Goal: Transaction & Acquisition: Purchase product/service

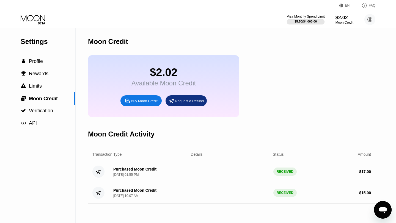
click at [311, 20] on div "$5.50 / $4,000.00" at bounding box center [306, 21] width 22 height 3
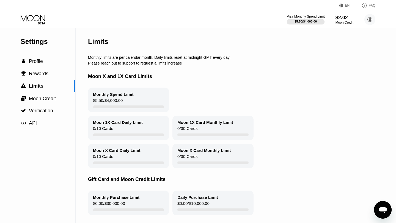
click at [311, 20] on div "$5.50 / $4,000.00" at bounding box center [306, 21] width 22 height 3
click at [34, 21] on icon at bounding box center [34, 20] width 26 height 10
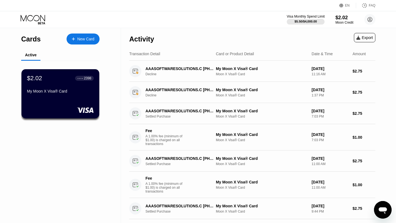
click at [309, 21] on div "$5.50 / $4,000.00" at bounding box center [306, 21] width 22 height 3
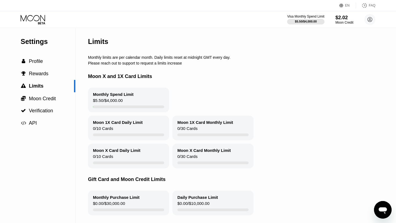
click at [345, 26] on div "Visa Monthly Spend Limit $5.50 / $4,000.00 $2.02 Moon Credit [PERSON_NAME] [EMA…" at bounding box center [198, 19] width 396 height 17
click at [343, 24] on div "Moon Credit" at bounding box center [344, 23] width 18 height 4
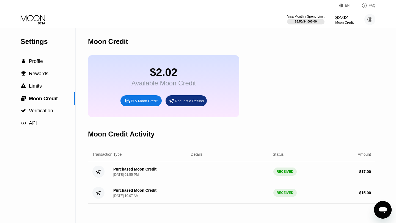
click at [348, 19] on div "$2.02" at bounding box center [344, 18] width 18 height 6
click at [348, 24] on div "Moon Credit" at bounding box center [344, 23] width 18 height 4
click at [142, 104] on div "Buy Moon Credit" at bounding box center [141, 100] width 41 height 11
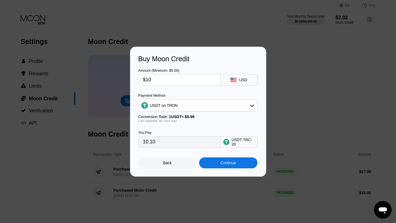
click at [236, 164] on div "Continue" at bounding box center [228, 163] width 15 height 4
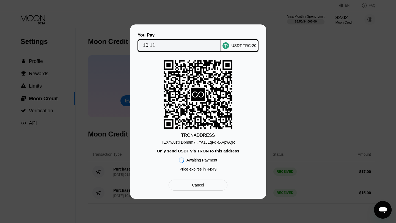
click at [210, 185] on div "Cancel" at bounding box center [198, 185] width 59 height 11
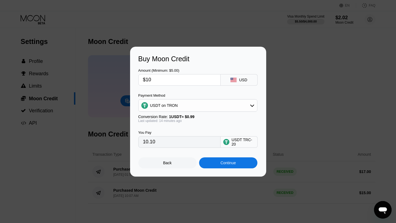
click at [168, 166] on div "Back" at bounding box center [167, 163] width 58 height 11
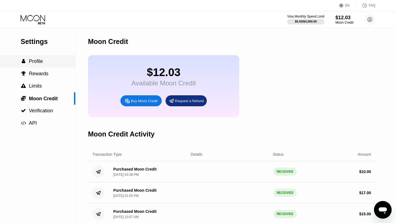
click at [22, 64] on span "" at bounding box center [24, 61] width 4 height 5
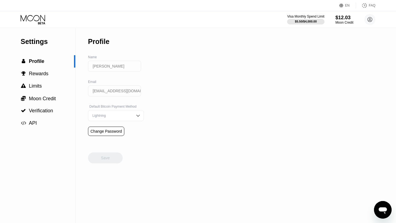
click at [31, 19] on icon at bounding box center [34, 20] width 26 height 10
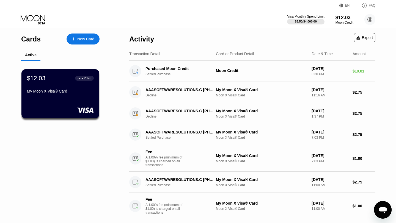
click at [65, 94] on div "My Moon X Visa® Card" at bounding box center [60, 92] width 67 height 7
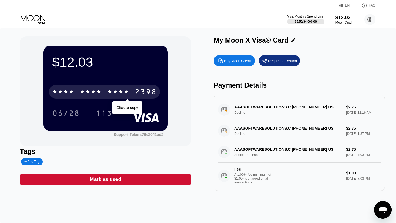
click at [126, 92] on div "* * * *" at bounding box center [118, 92] width 22 height 9
click at [103, 93] on div "4513 6500 2717 2398" at bounding box center [104, 92] width 111 height 14
